Goal: Task Accomplishment & Management: Use online tool/utility

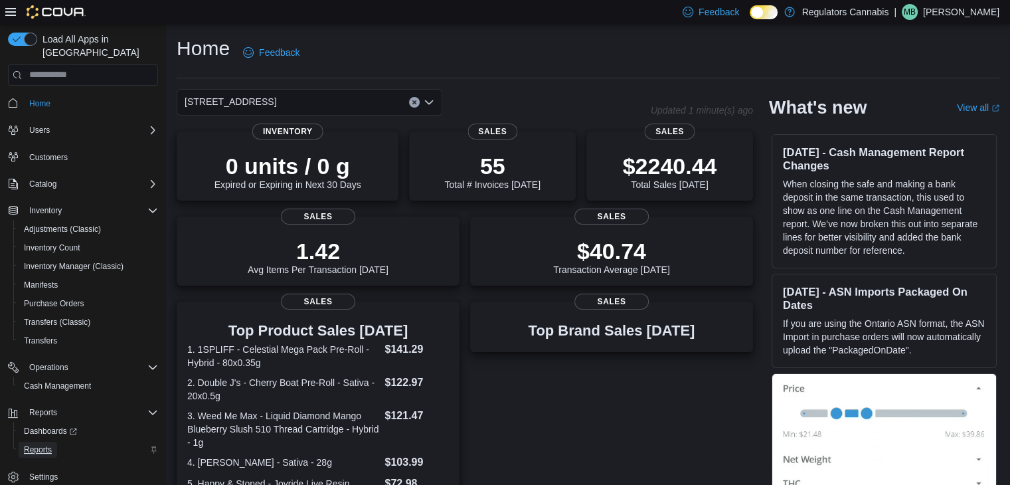
click at [39, 444] on span "Reports" at bounding box center [38, 449] width 28 height 11
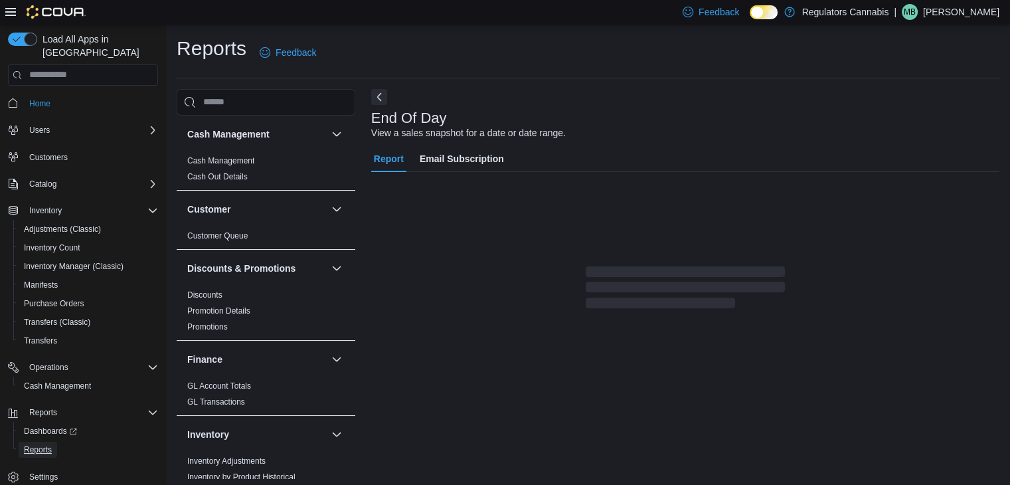
scroll to position [5, 0]
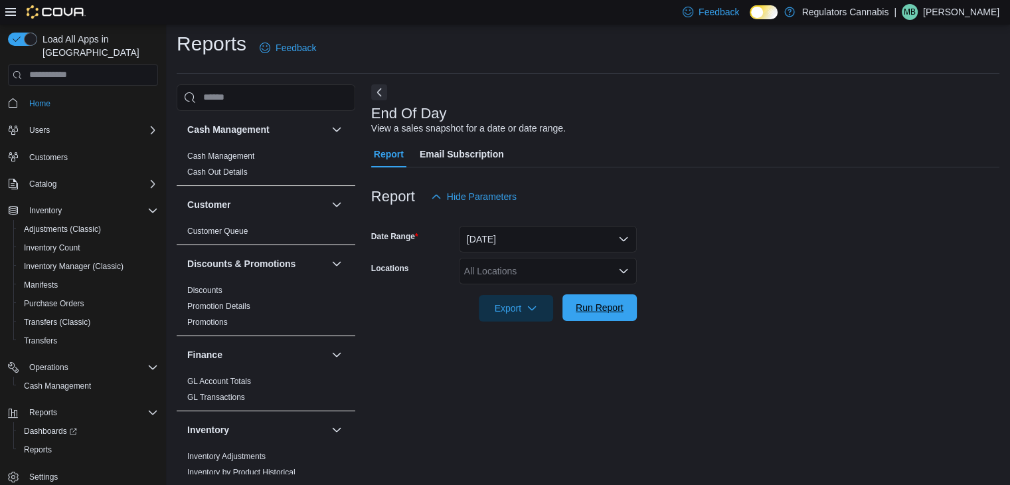
click at [593, 310] on span "Run Report" at bounding box center [600, 307] width 48 height 13
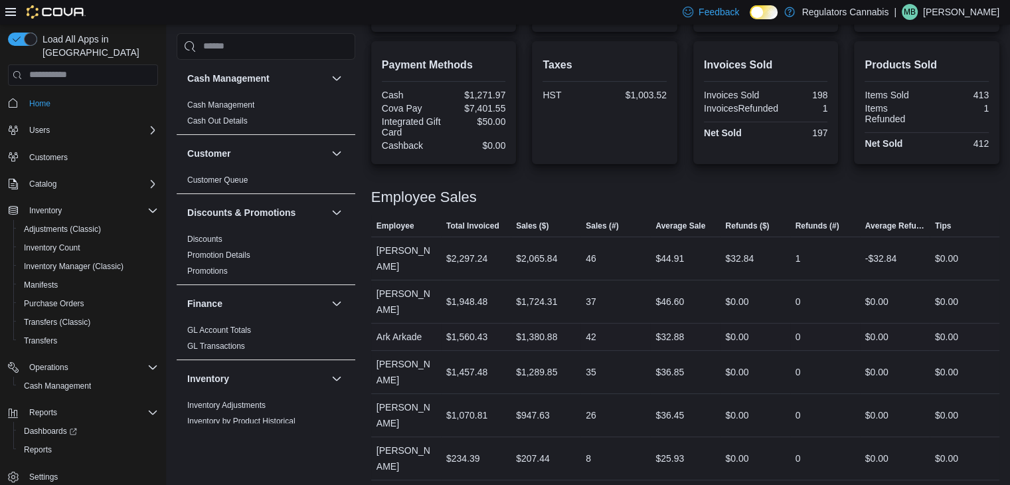
scroll to position [245, 0]
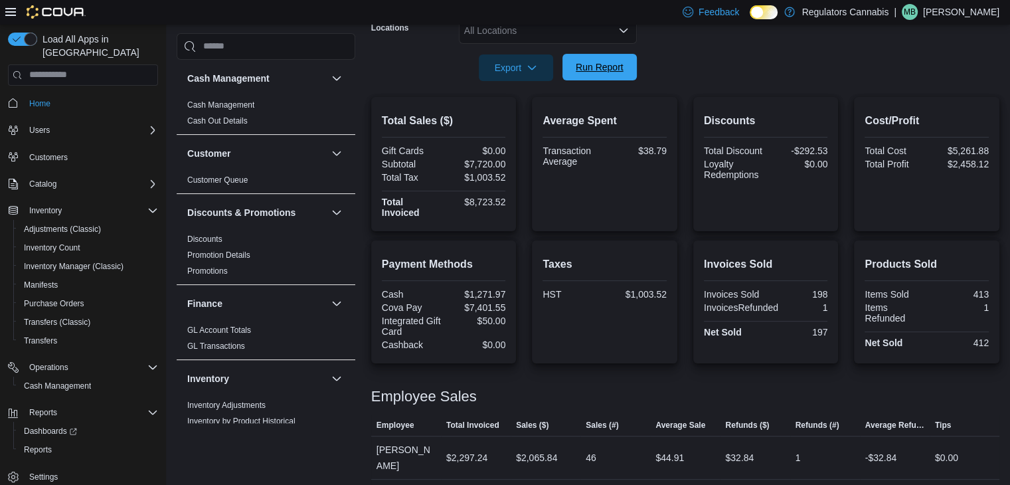
click at [612, 62] on span "Run Report" at bounding box center [600, 66] width 48 height 13
